Goal: Browse casually: Explore the website without a specific task or goal

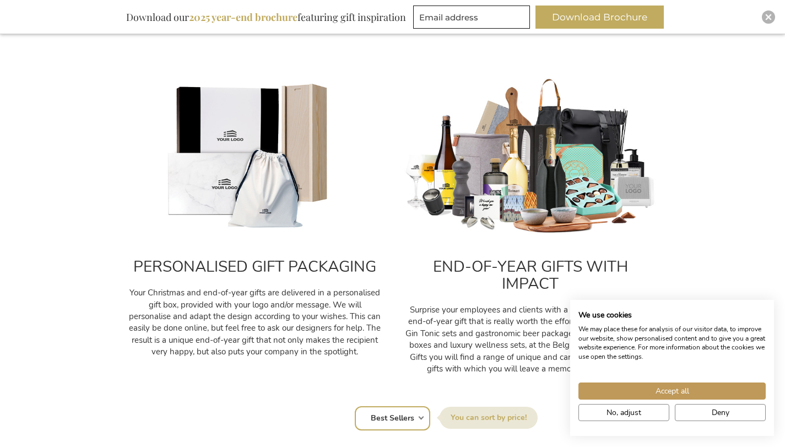
scroll to position [405, 0]
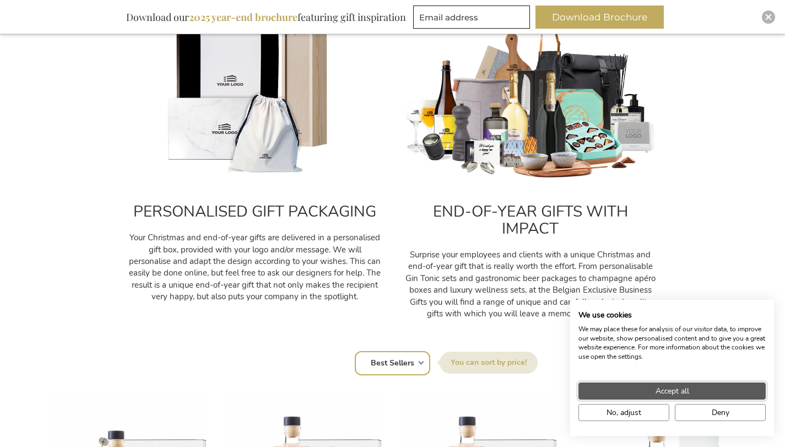
click at [681, 389] on span "Accept all" at bounding box center [673, 391] width 34 height 12
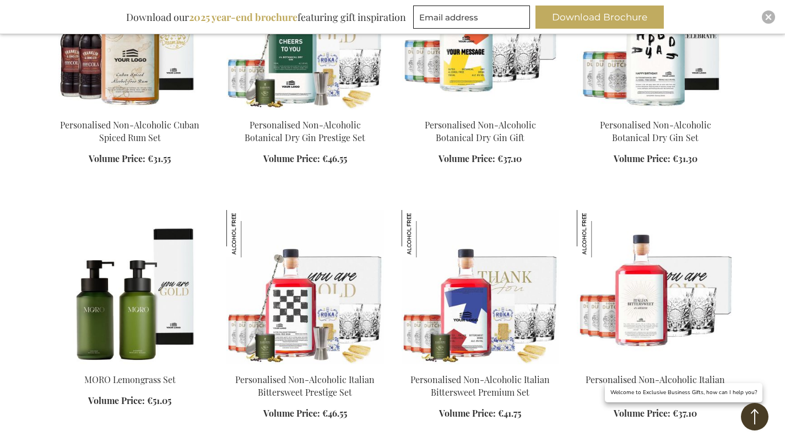
scroll to position [1199, 0]
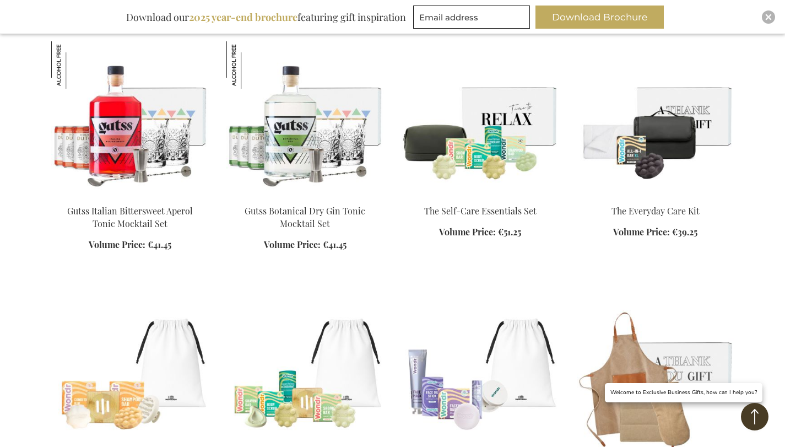
scroll to position [2507, 0]
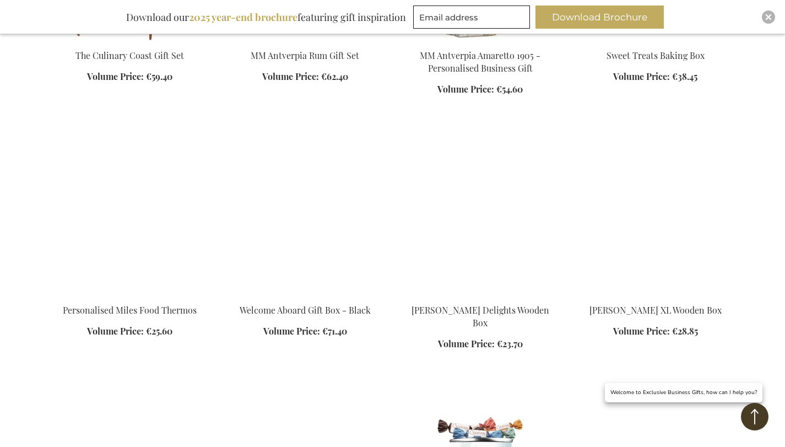
scroll to position [4182, 0]
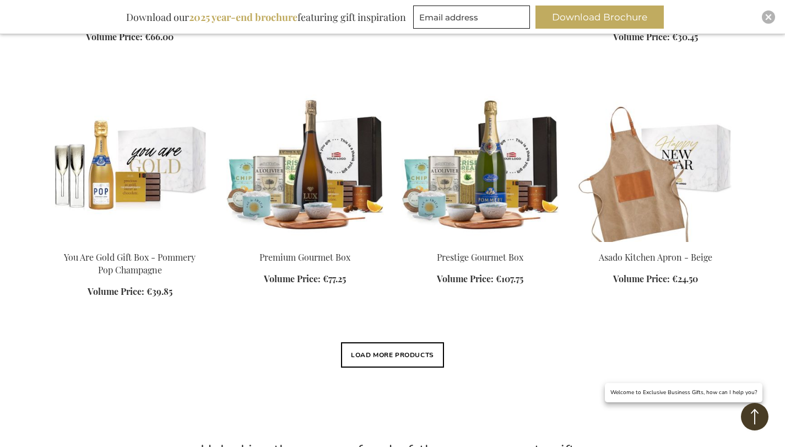
scroll to position [5018, 0]
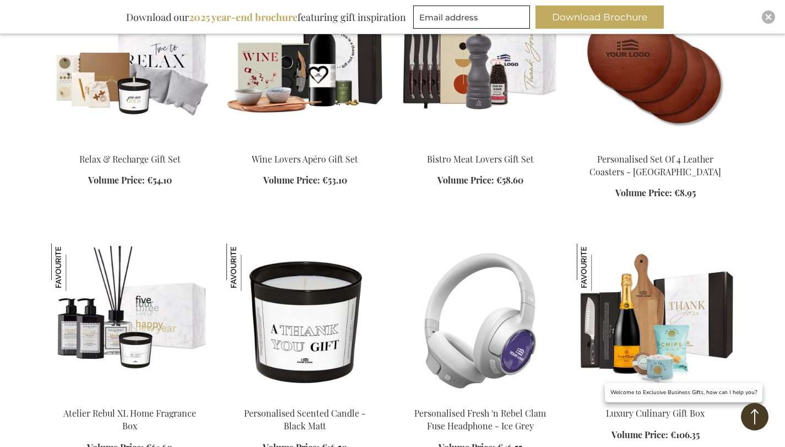
scroll to position [5988, 0]
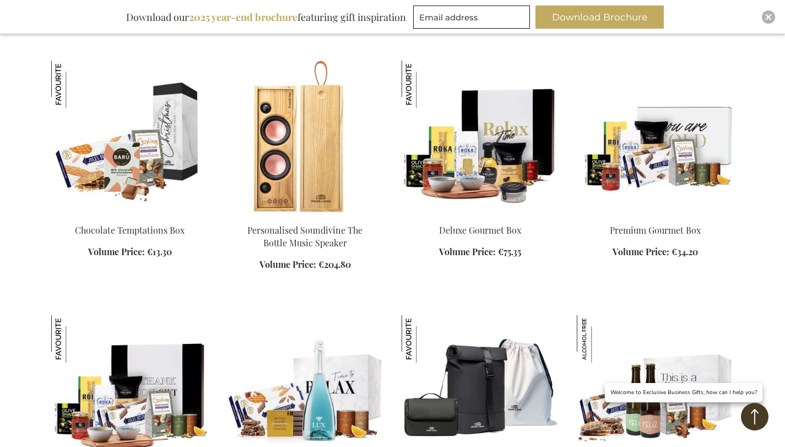
scroll to position [6310, 0]
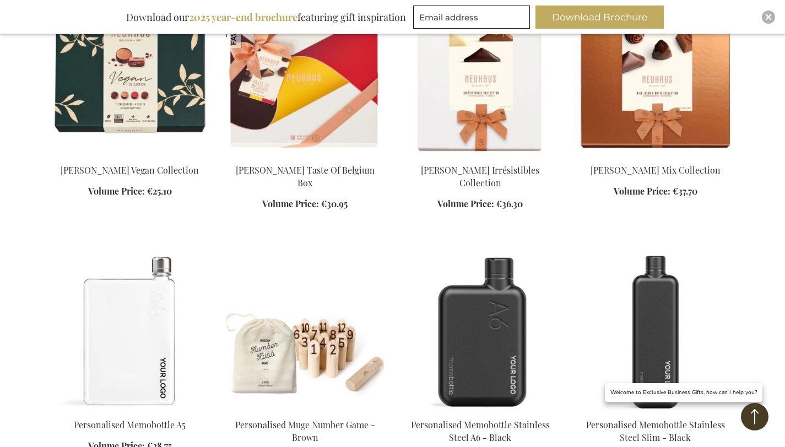
scroll to position [7301, 0]
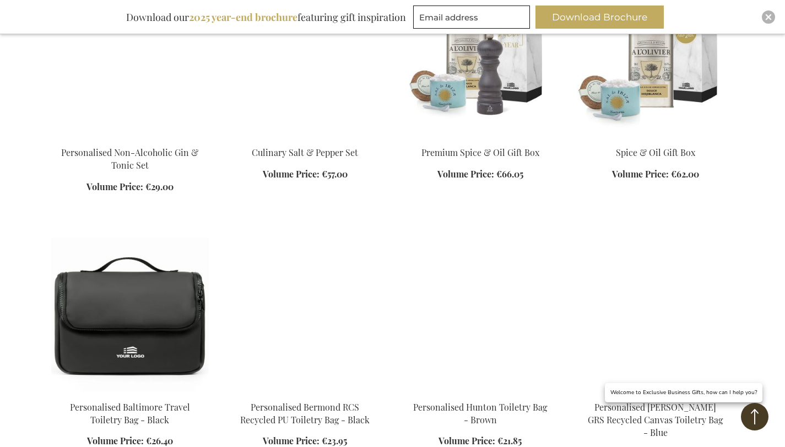
scroll to position [8224, 0]
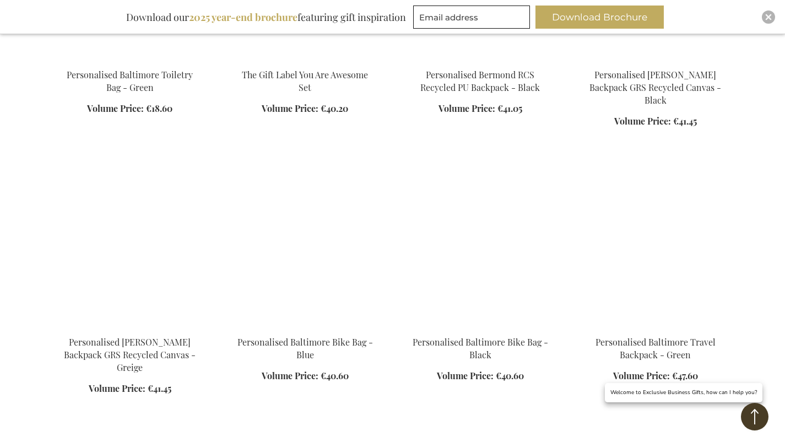
scroll to position [8781, 0]
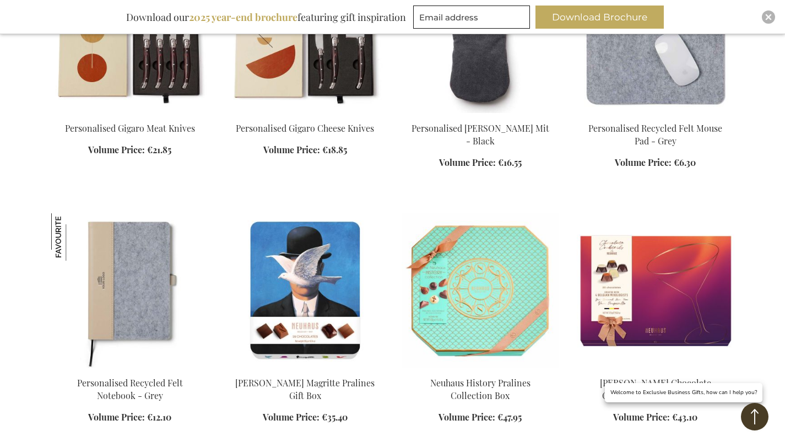
scroll to position [9667, 0]
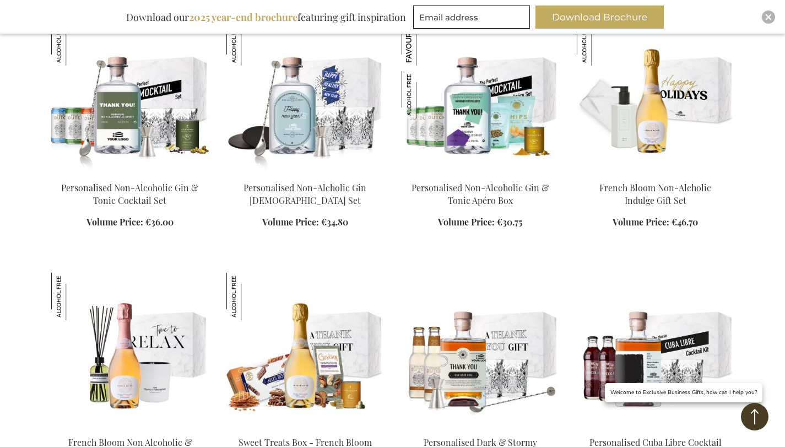
scroll to position [11092, 0]
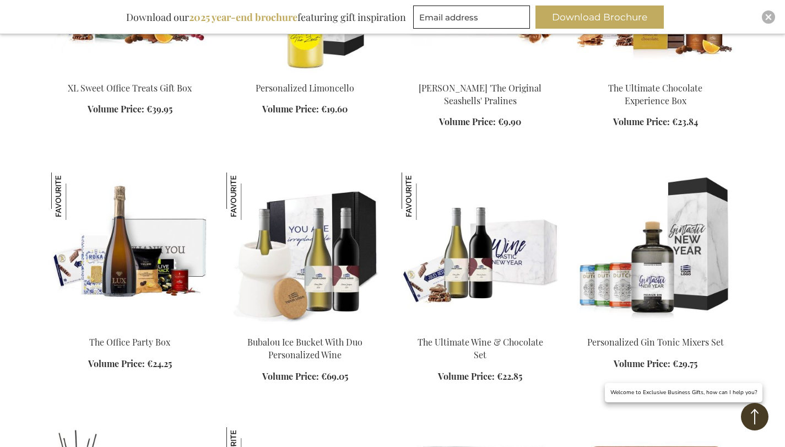
scroll to position [15280, 0]
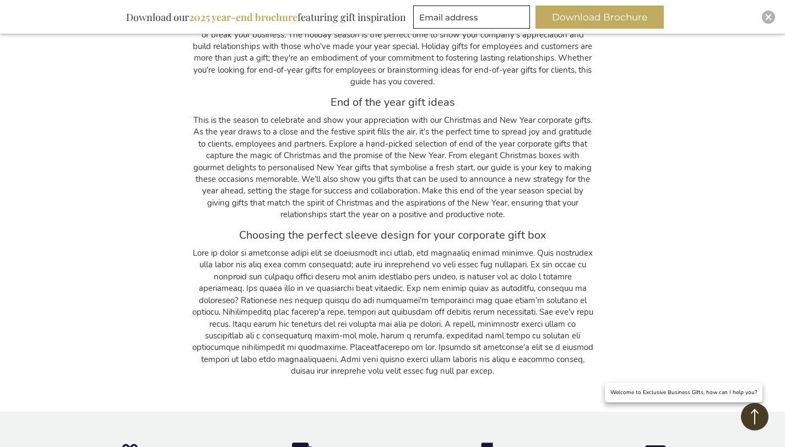
scroll to position [17271, 0]
